Goal: Task Accomplishment & Management: Use online tool/utility

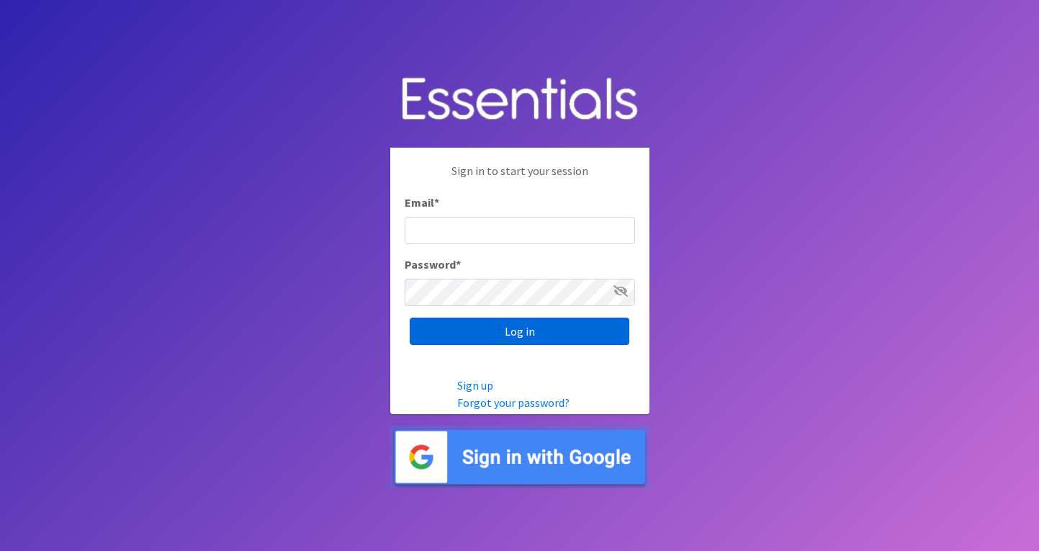
type input "[PERSON_NAME][EMAIL_ADDRESS][DOMAIN_NAME]"
click at [511, 337] on input "Log in" at bounding box center [520, 331] width 220 height 27
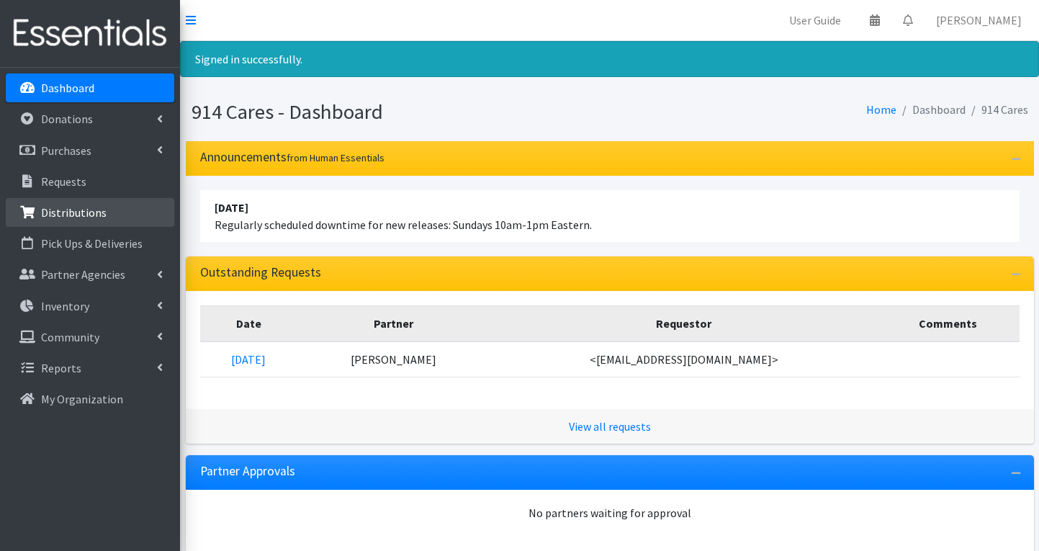
click at [80, 219] on p "Distributions" at bounding box center [74, 212] width 66 height 14
